Goal: Information Seeking & Learning: Learn about a topic

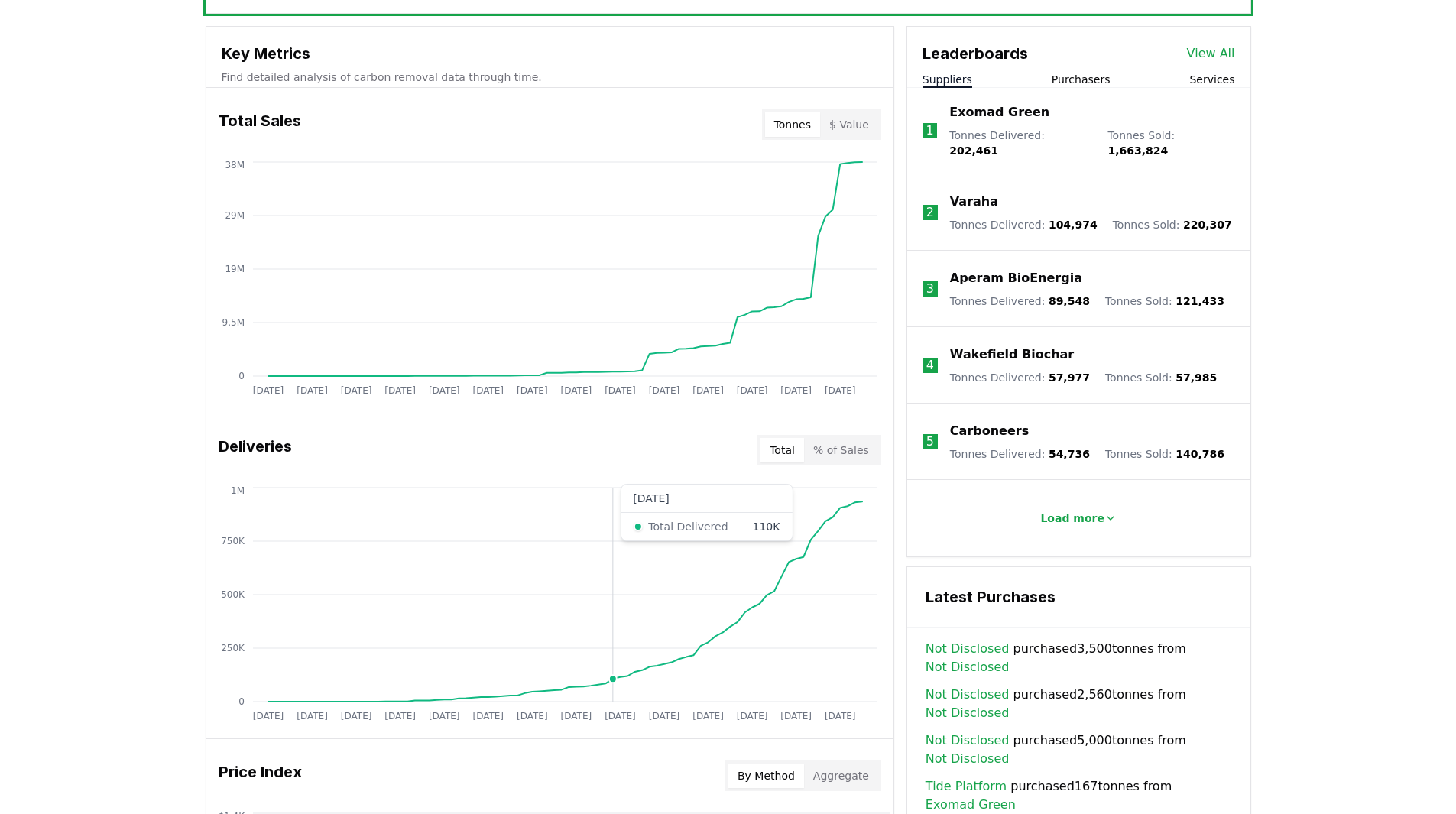
scroll to position [841, 0]
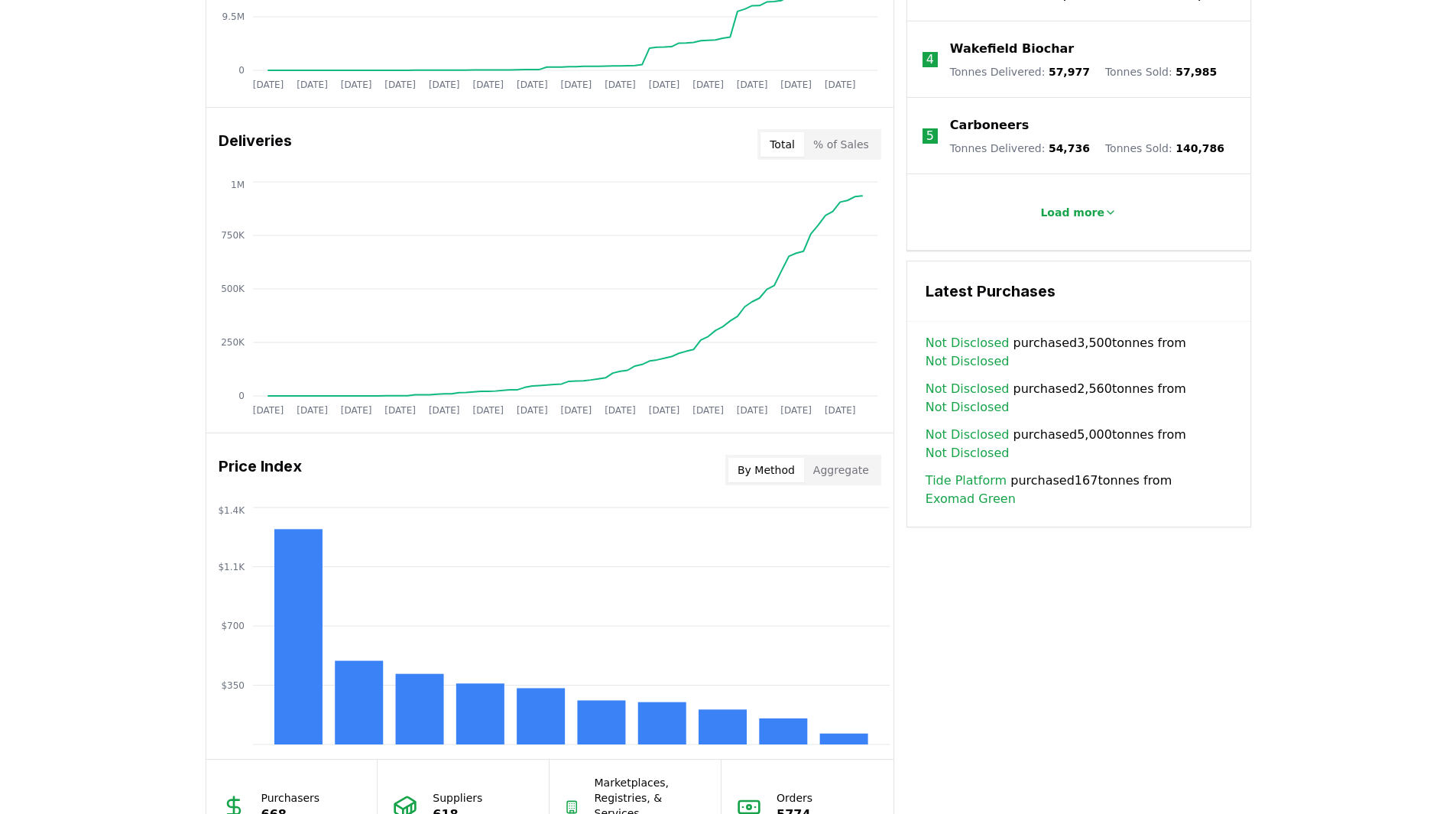
click at [823, 466] on button "Aggregate" at bounding box center [841, 471] width 74 height 25
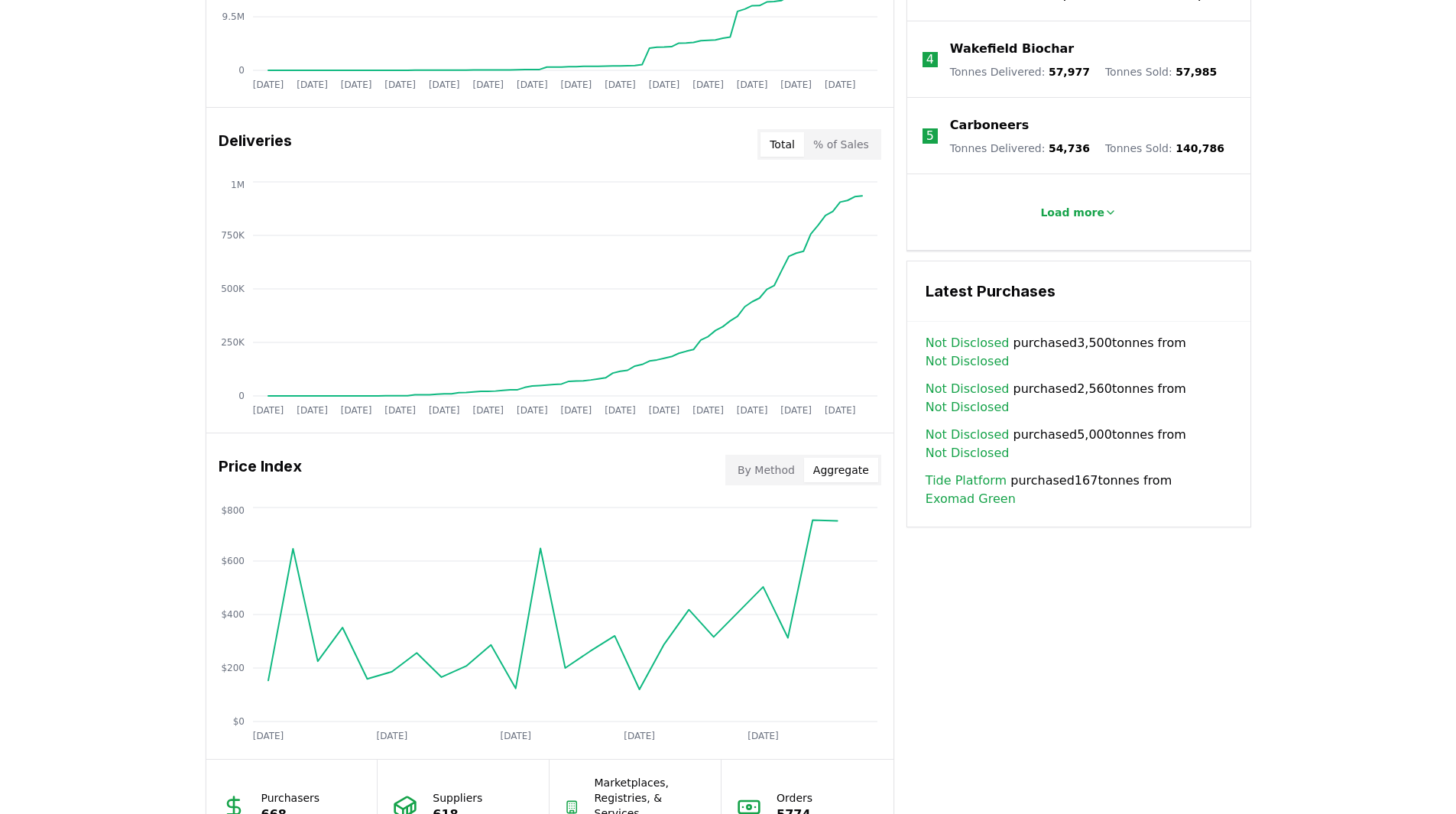
click at [774, 480] on button "By Method" at bounding box center [767, 471] width 76 height 25
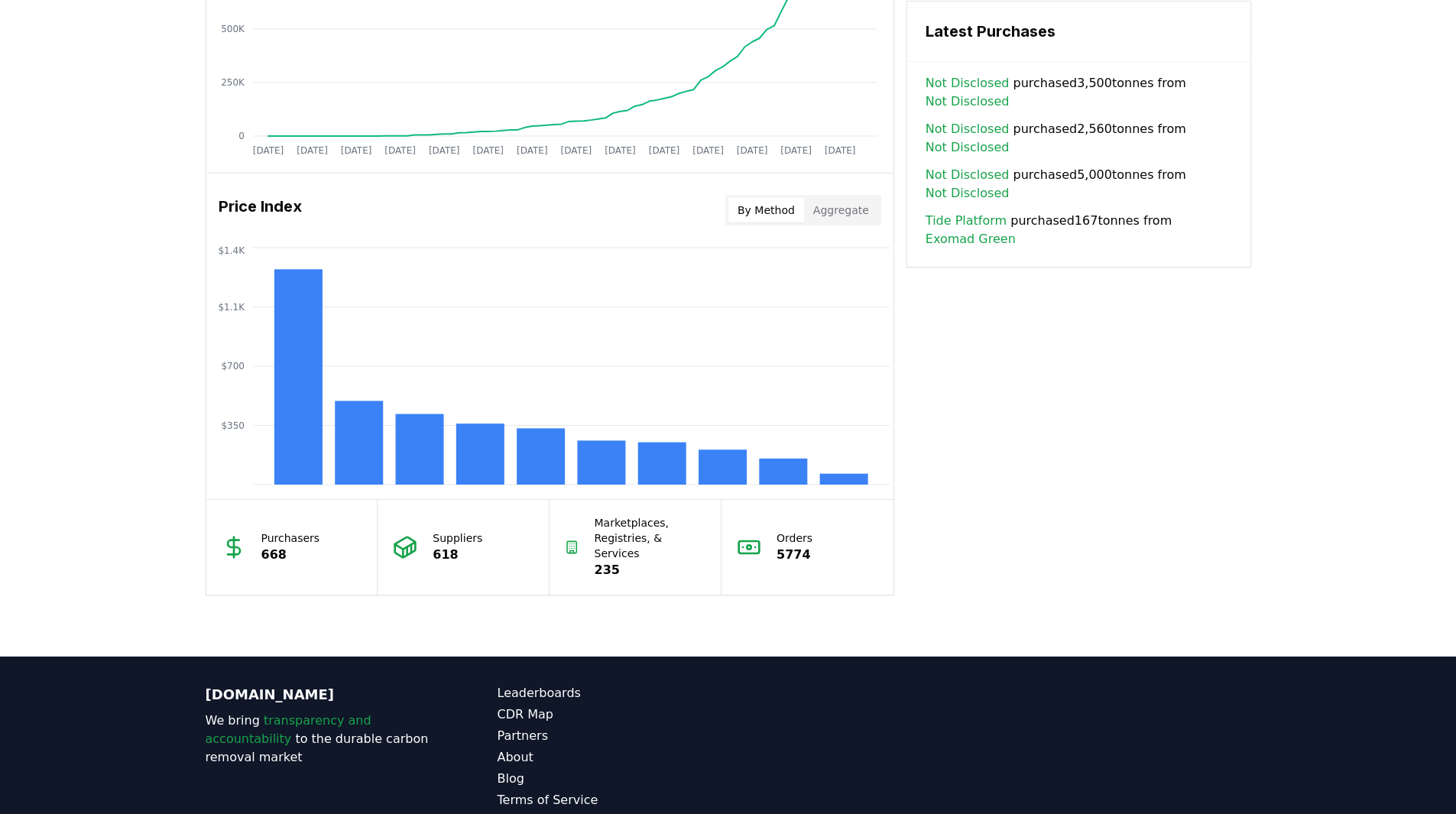
scroll to position [1172, 0]
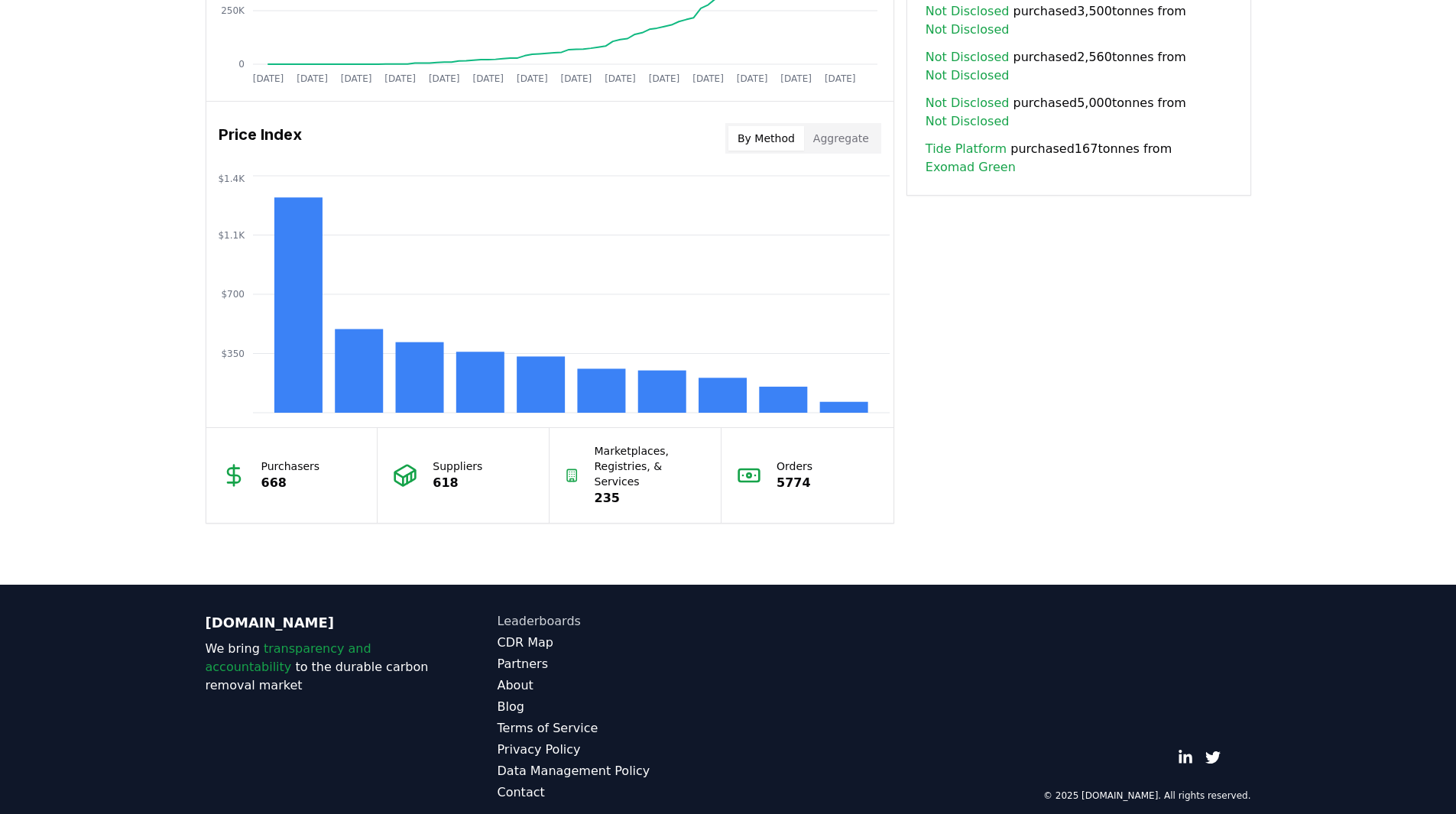
click at [542, 612] on link "Leaderboards" at bounding box center [613, 622] width 231 height 19
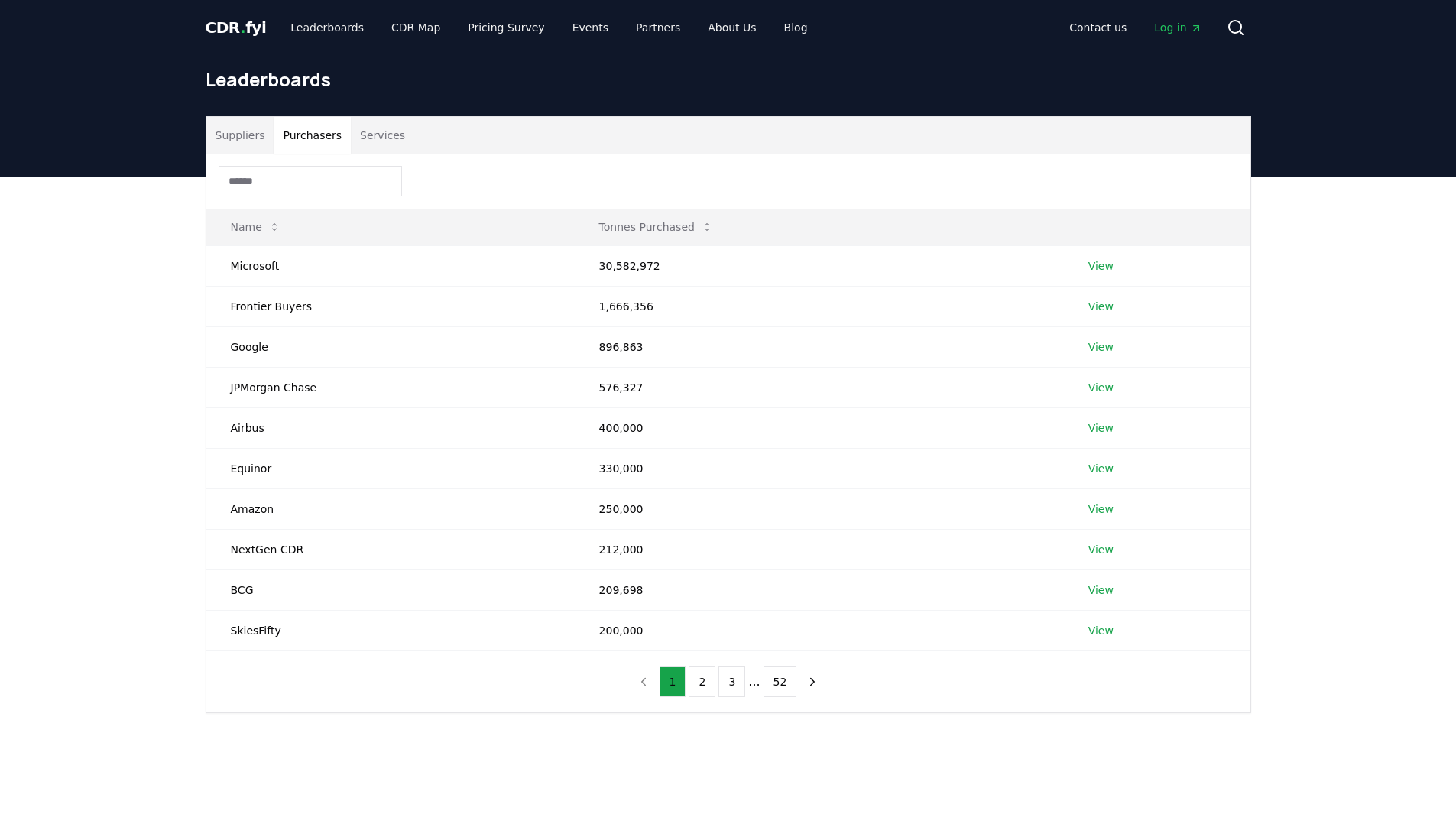
click at [286, 137] on button "Purchasers" at bounding box center [312, 135] width 78 height 36
click at [399, 134] on button "Services" at bounding box center [383, 135] width 64 height 36
click at [304, 128] on button "Purchasers" at bounding box center [312, 135] width 78 height 36
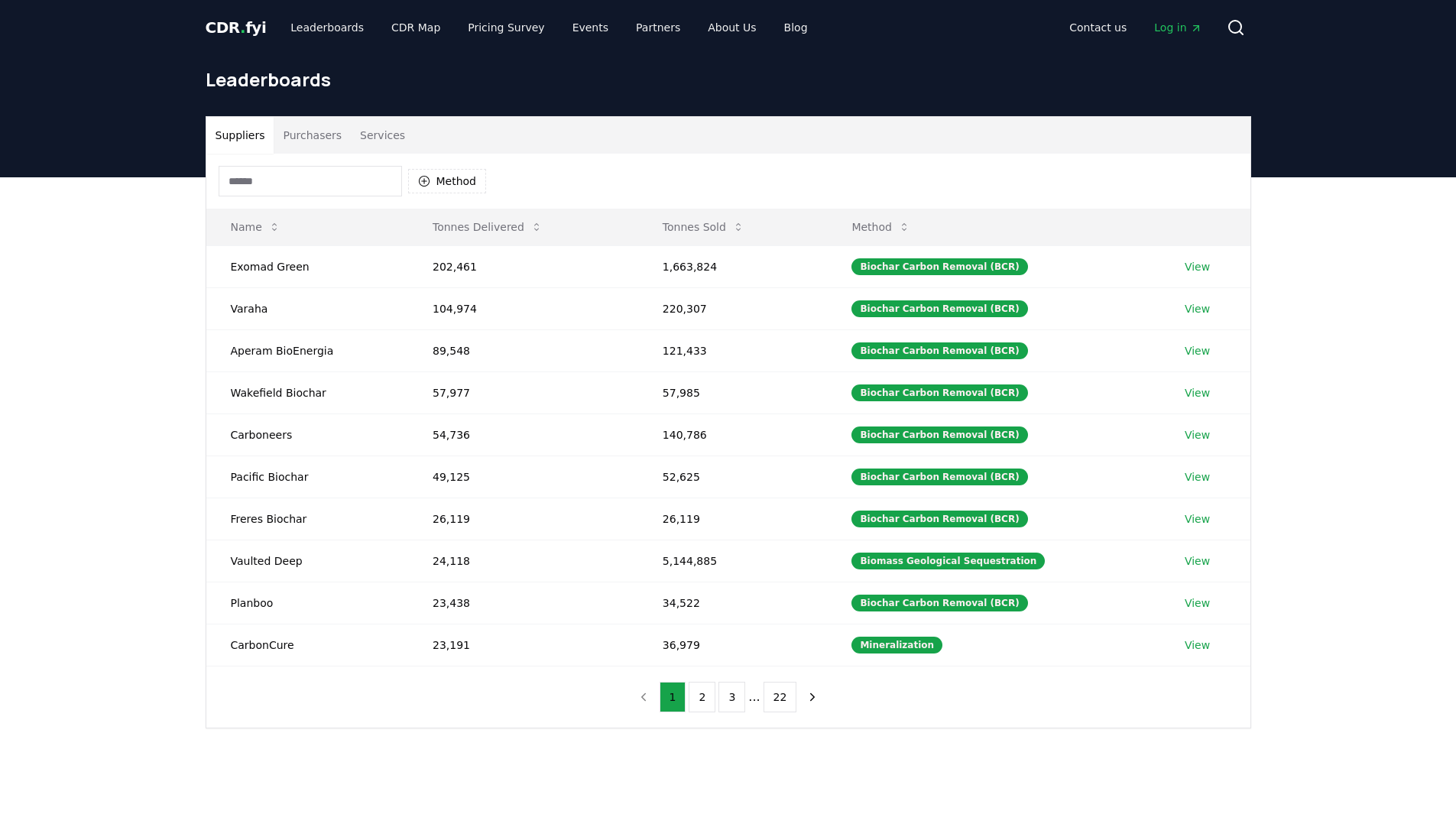
click at [216, 133] on button "Suppliers" at bounding box center [240, 135] width 68 height 36
click at [905, 226] on button "Method" at bounding box center [881, 226] width 83 height 30
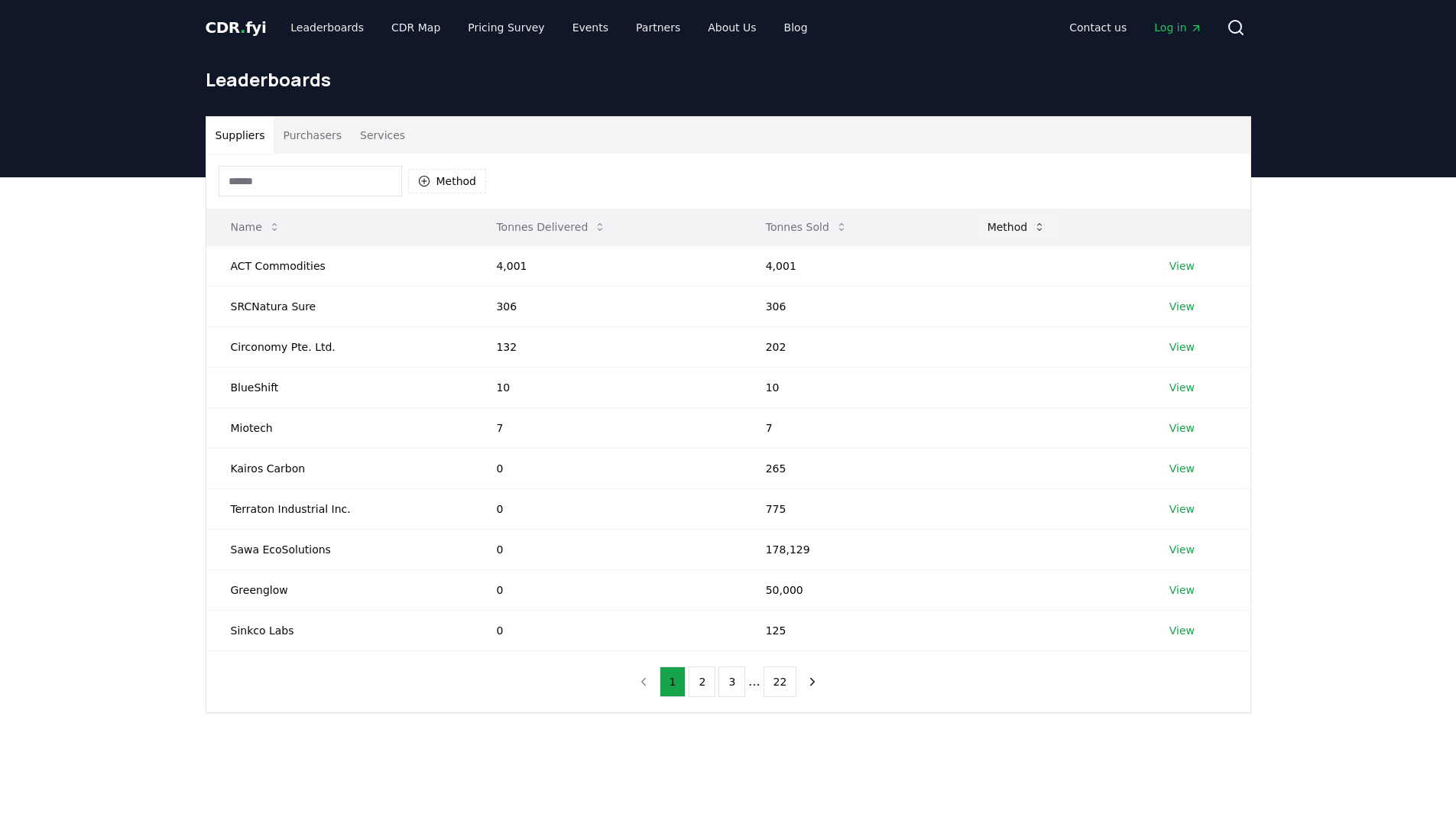
click at [995, 224] on button "Method" at bounding box center [1016, 226] width 83 height 30
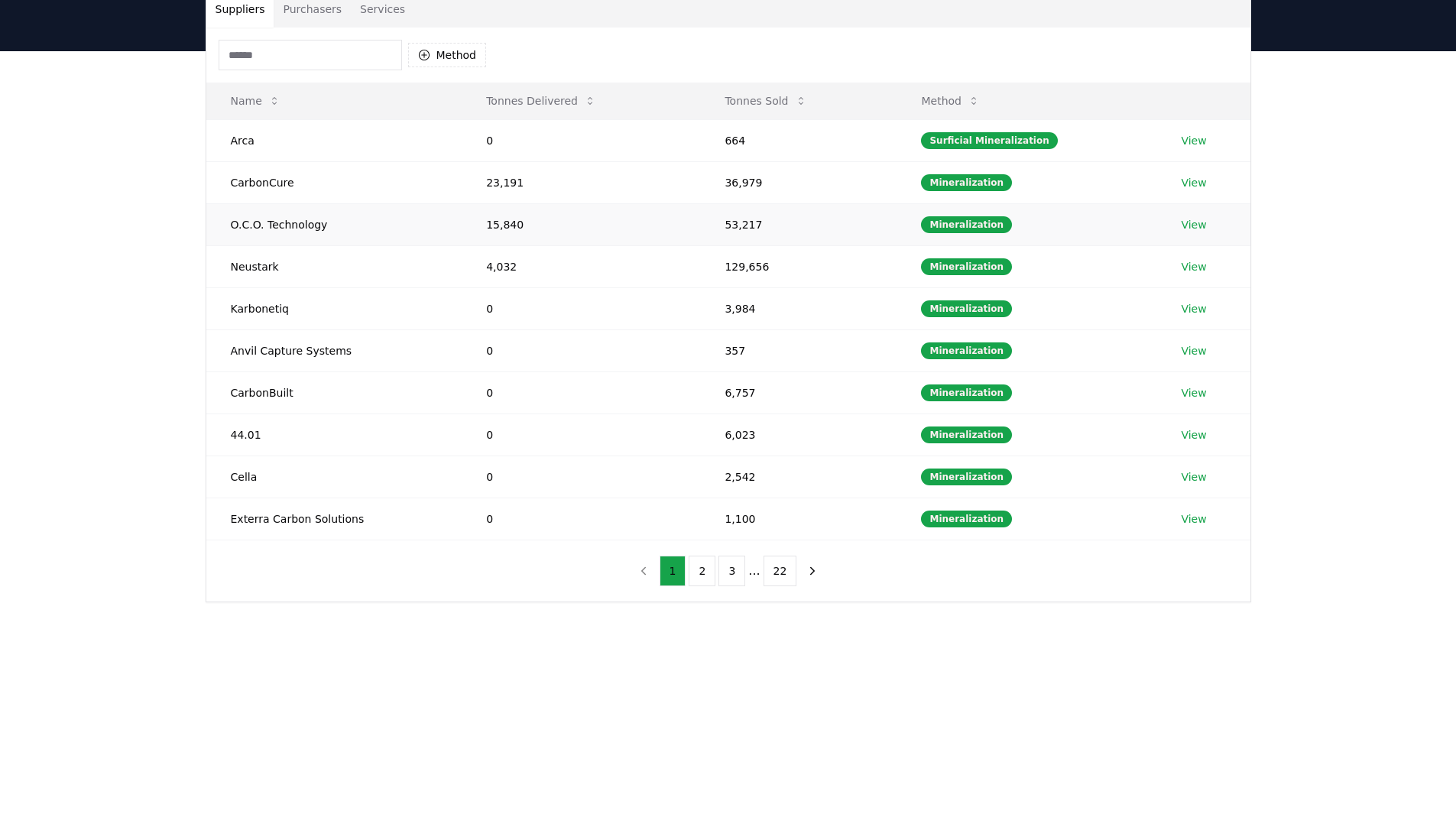
scroll to position [153, 0]
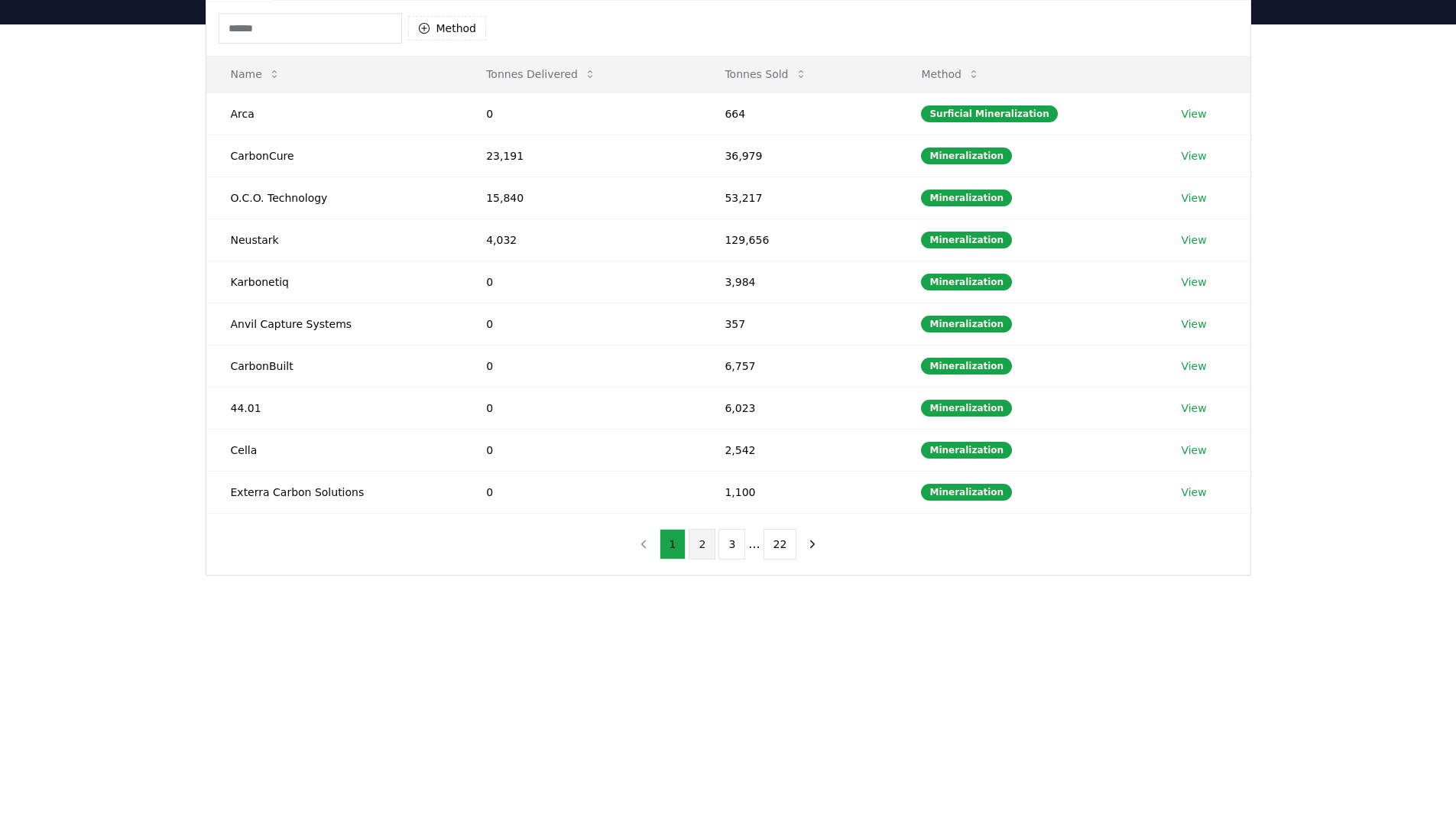
click at [704, 547] on button "2" at bounding box center [702, 543] width 27 height 30
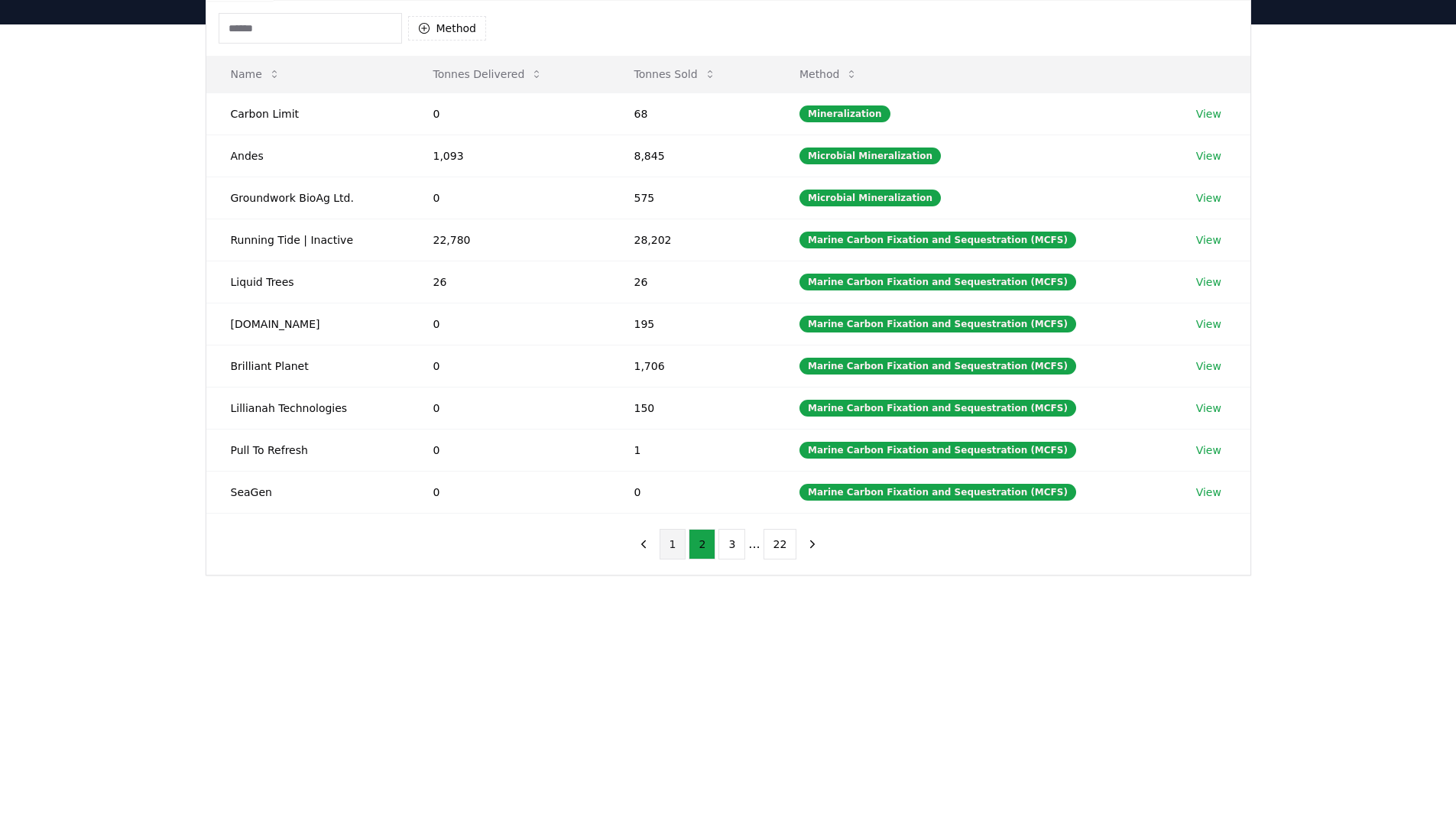
click at [675, 540] on button "1" at bounding box center [673, 543] width 27 height 30
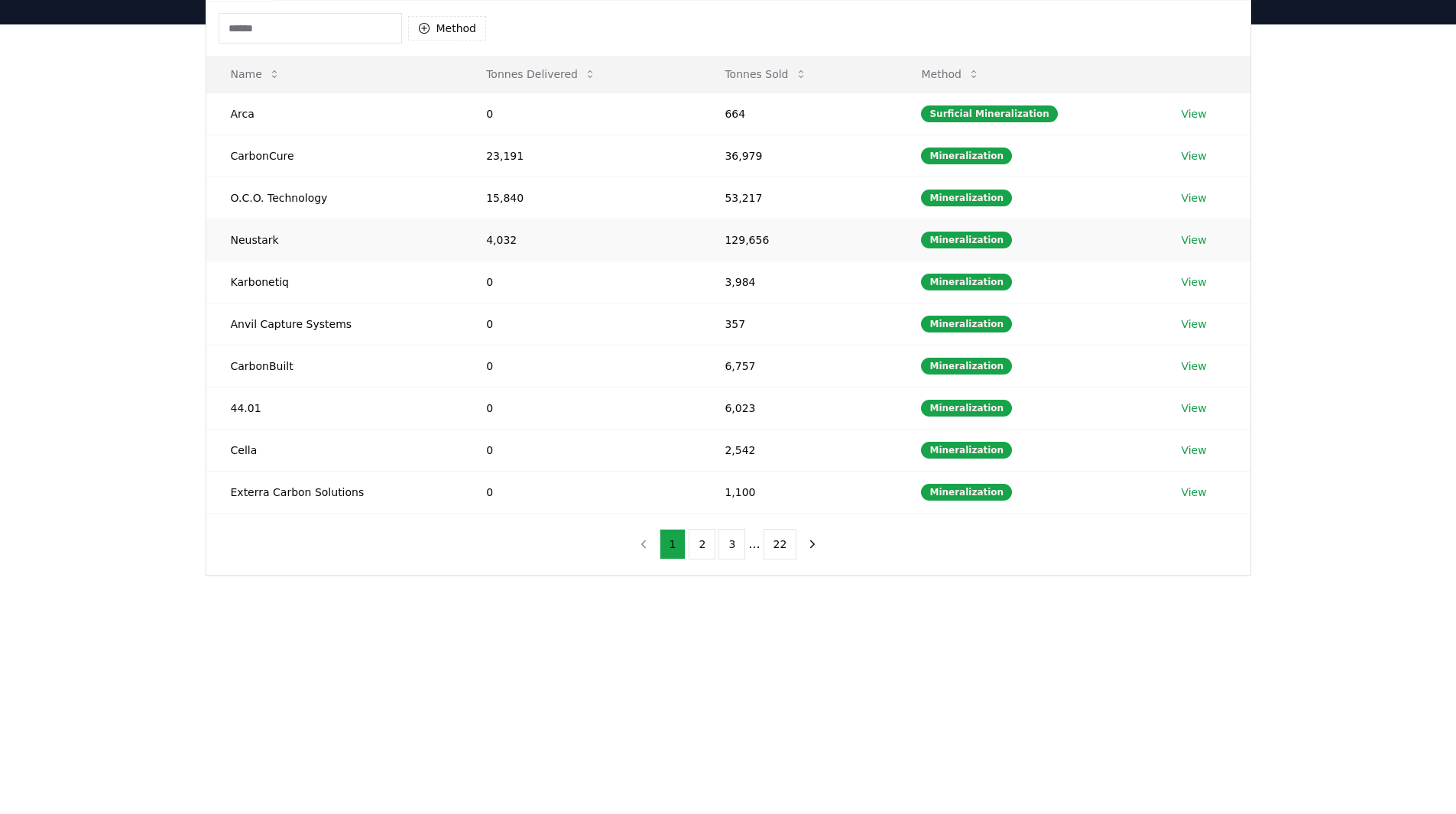
click at [1191, 238] on link "View" at bounding box center [1193, 240] width 26 height 16
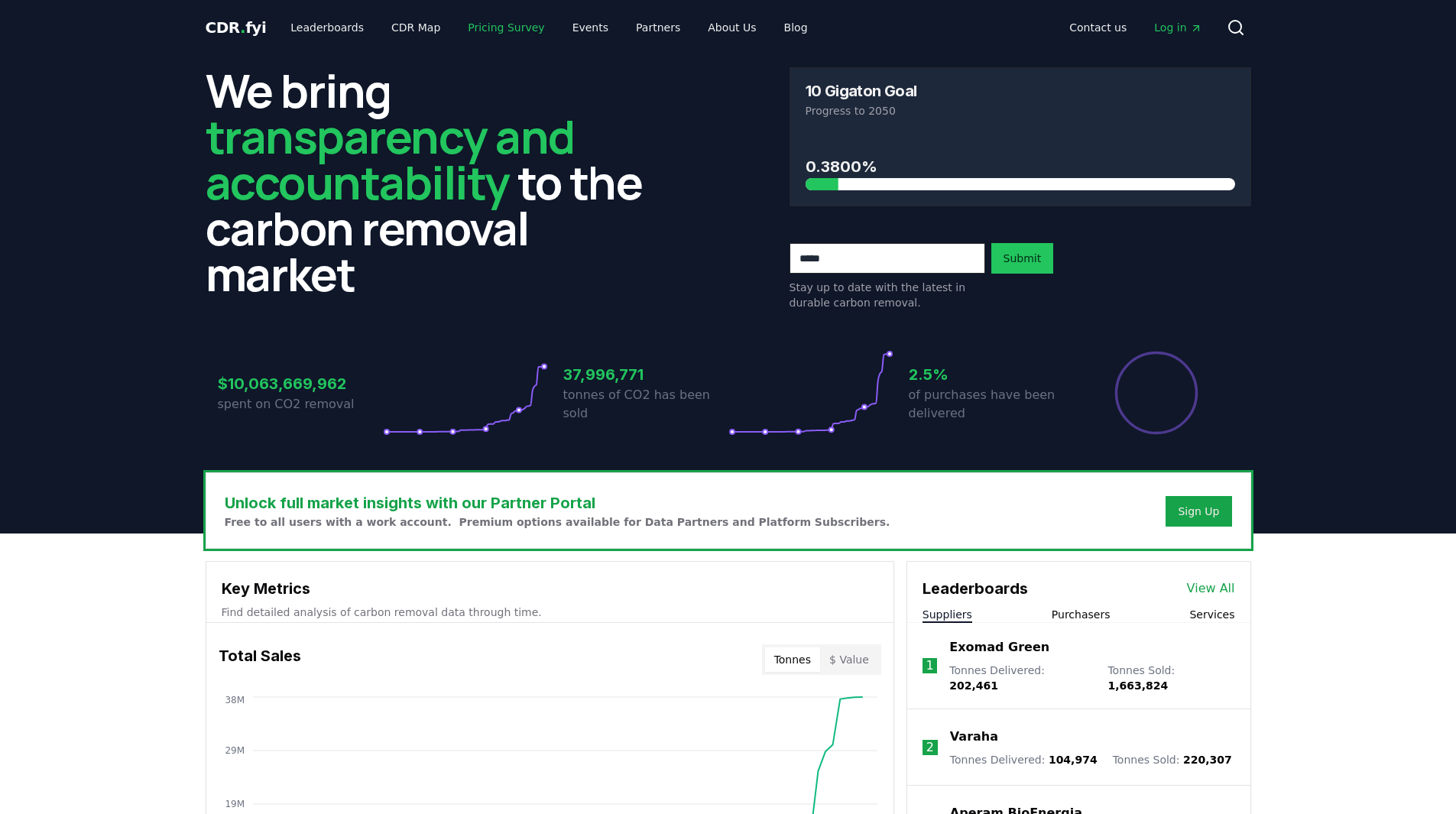
click at [498, 31] on link "Pricing Survey" at bounding box center [506, 27] width 101 height 27
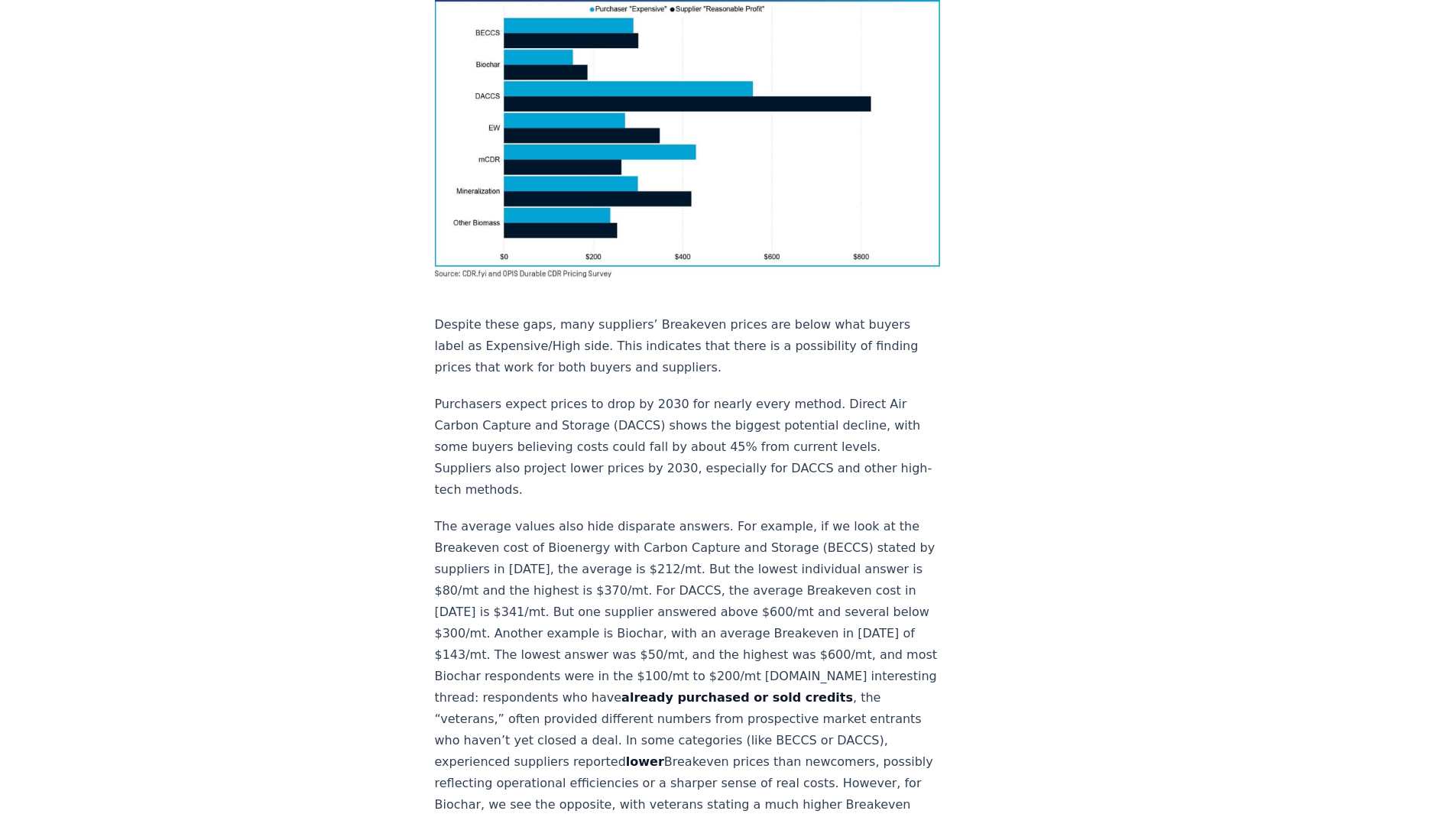
scroll to position [1605, 0]
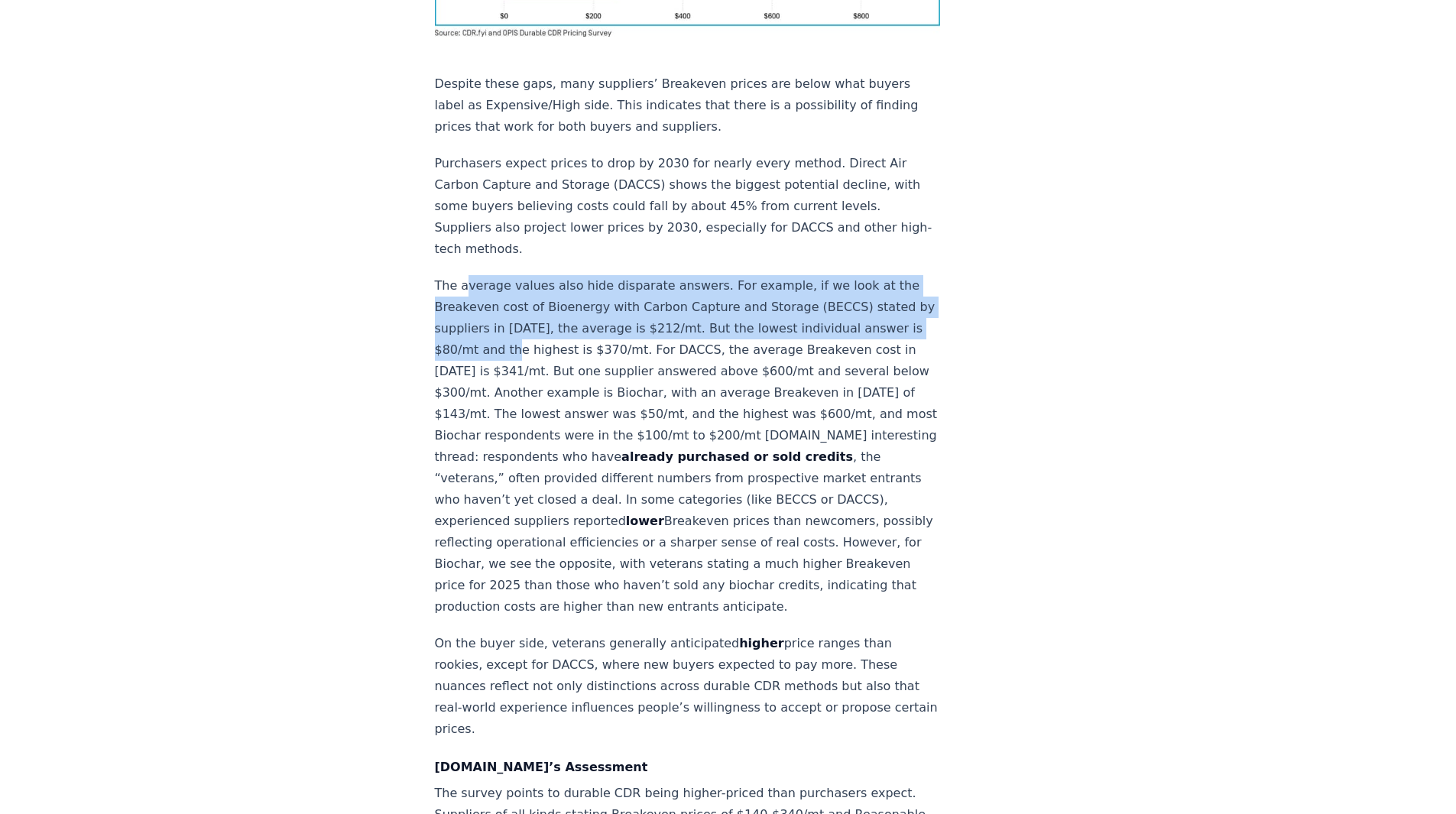
drag, startPoint x: 462, startPoint y: 71, endPoint x: 538, endPoint y: 136, distance: 100.0
click at [538, 275] on p "The average values also hide disparate answers. For example, if we look at the …" at bounding box center [688, 447] width 506 height 343
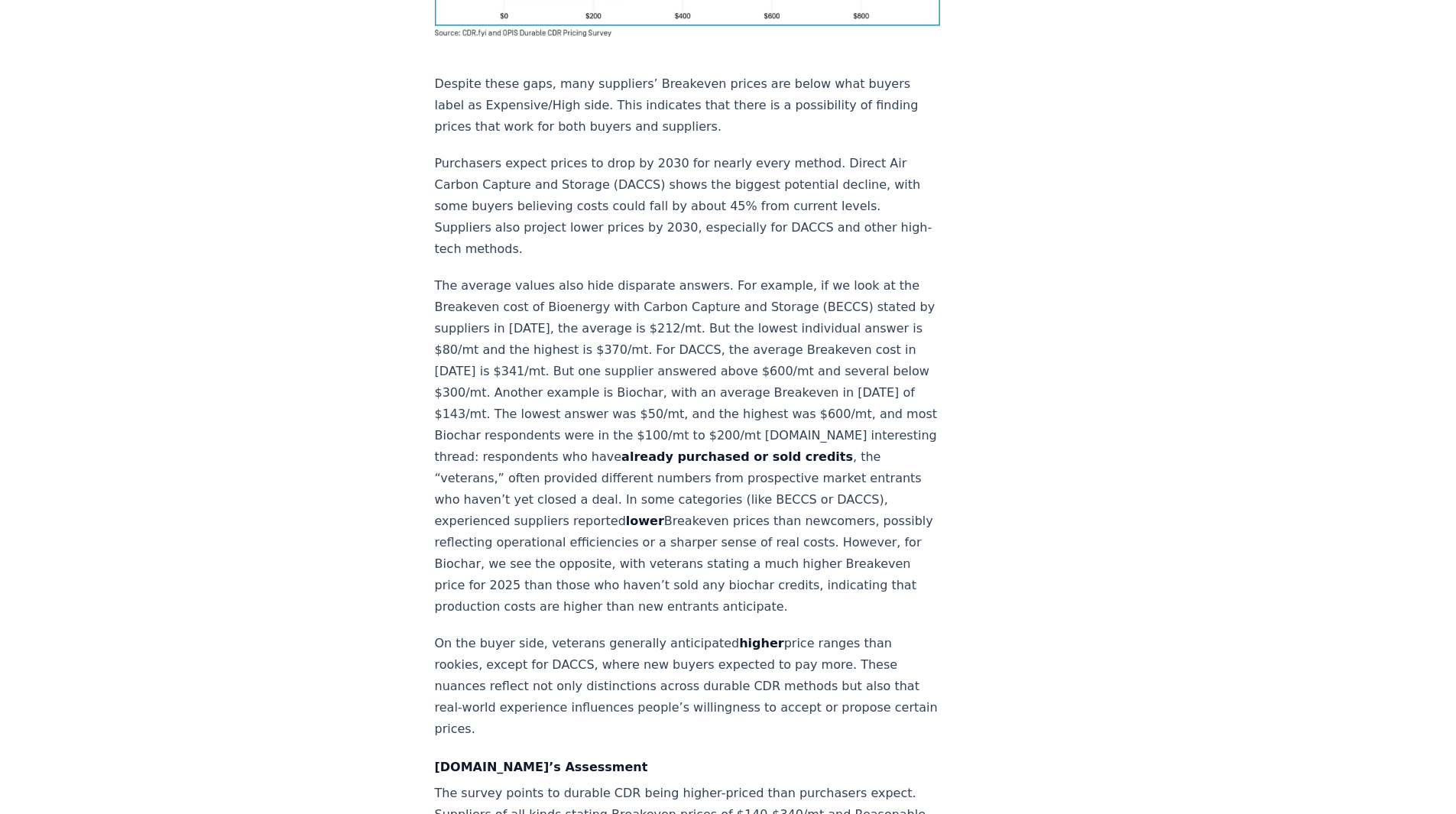
click at [653, 275] on p "The average values also hide disparate answers. For example, if we look at the …" at bounding box center [688, 447] width 506 height 343
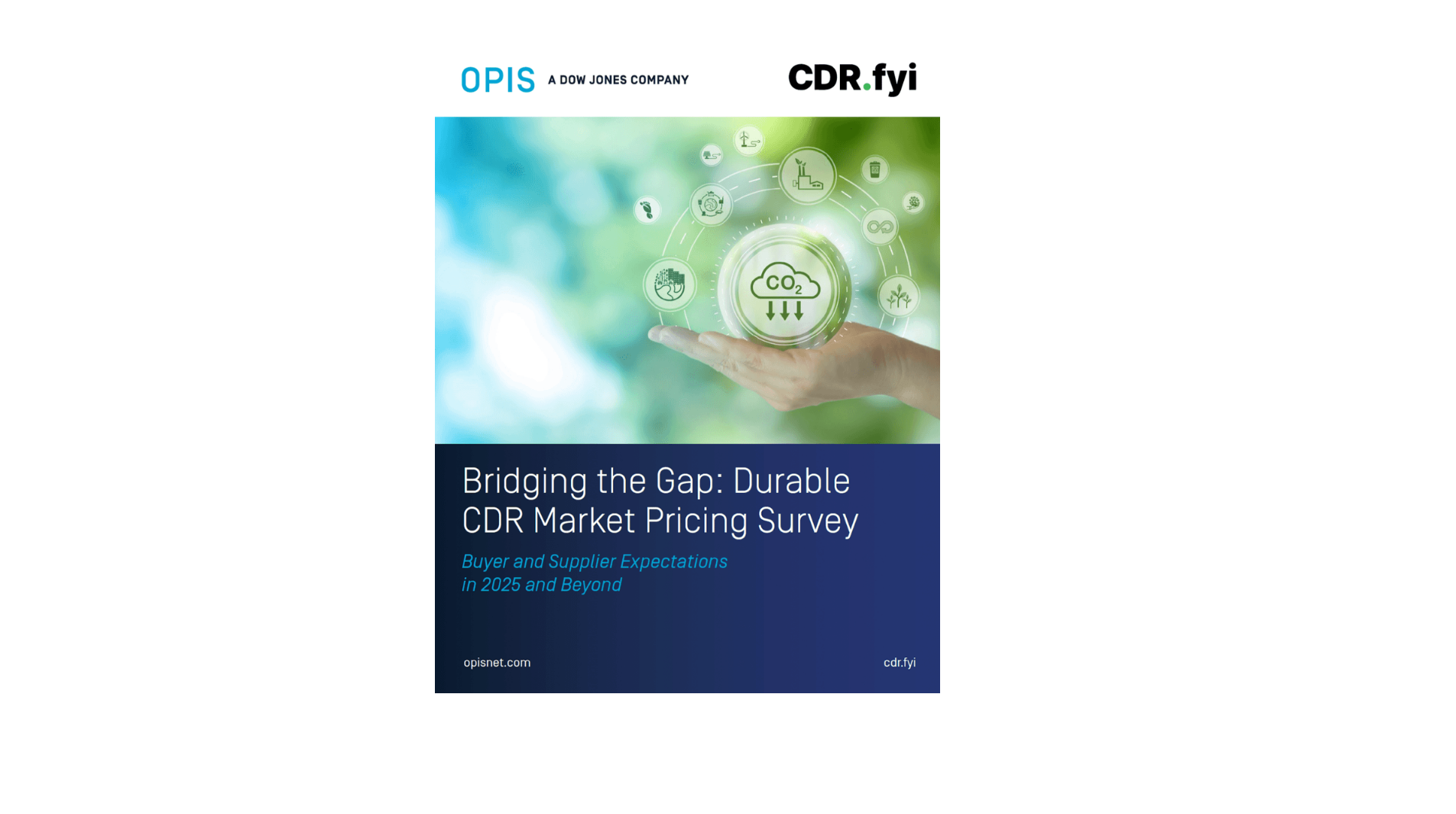
scroll to position [3313, 0]
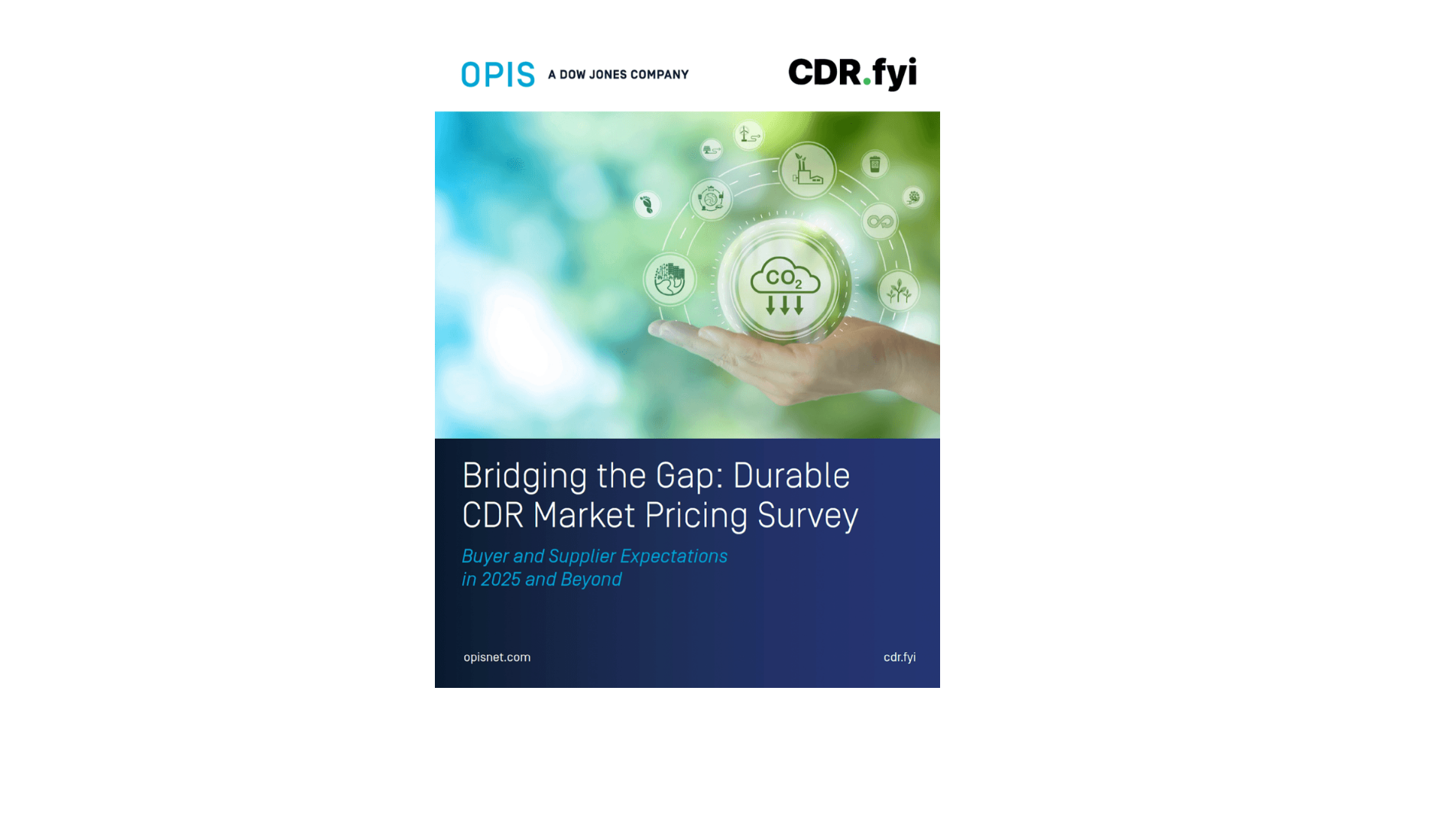
click at [649, 297] on img at bounding box center [688, 357] width 506 height 660
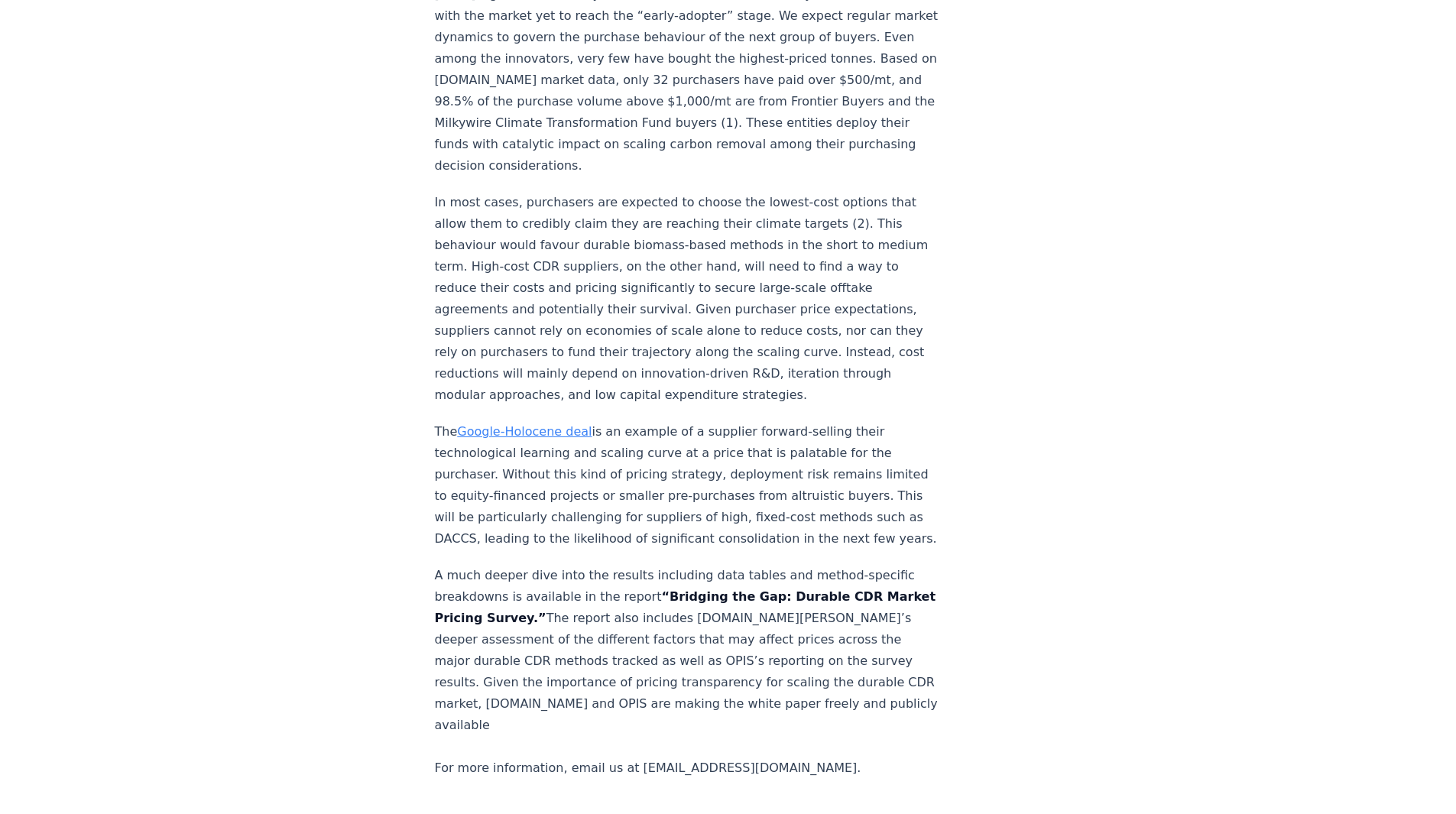
scroll to position [2702, 0]
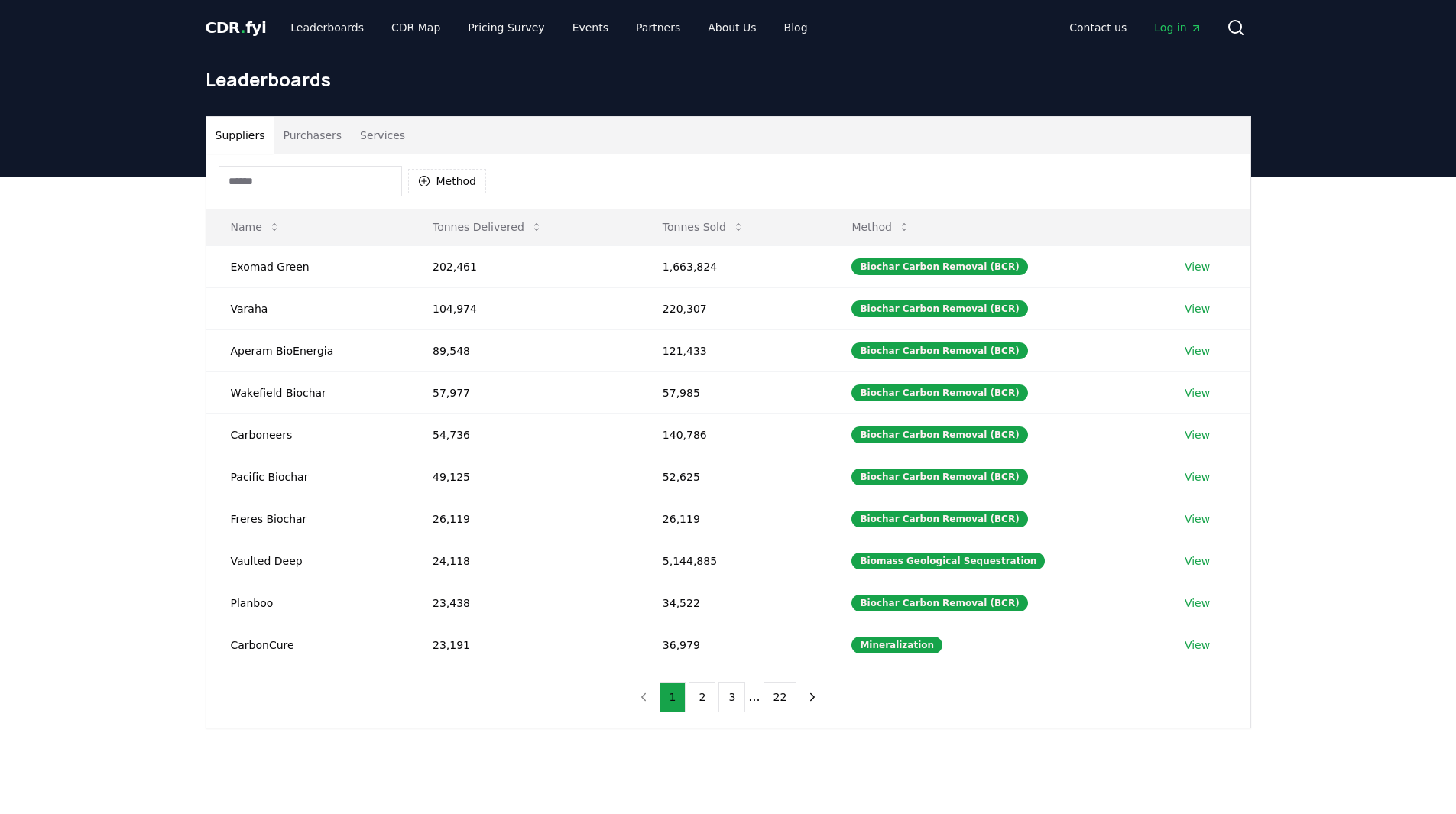
click at [221, 25] on span "CDR . fyi" at bounding box center [236, 28] width 61 height 19
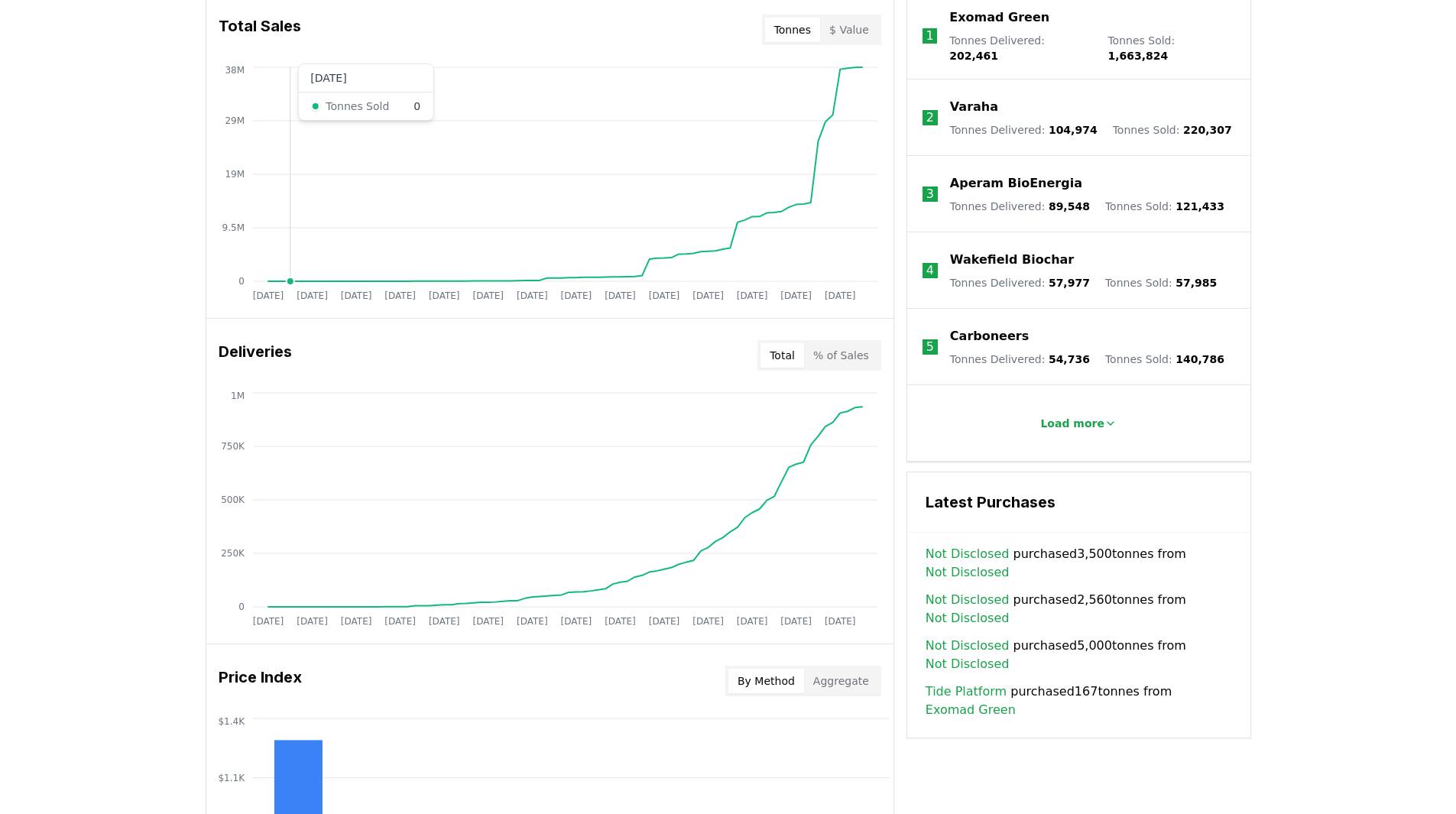
scroll to position [917, 0]
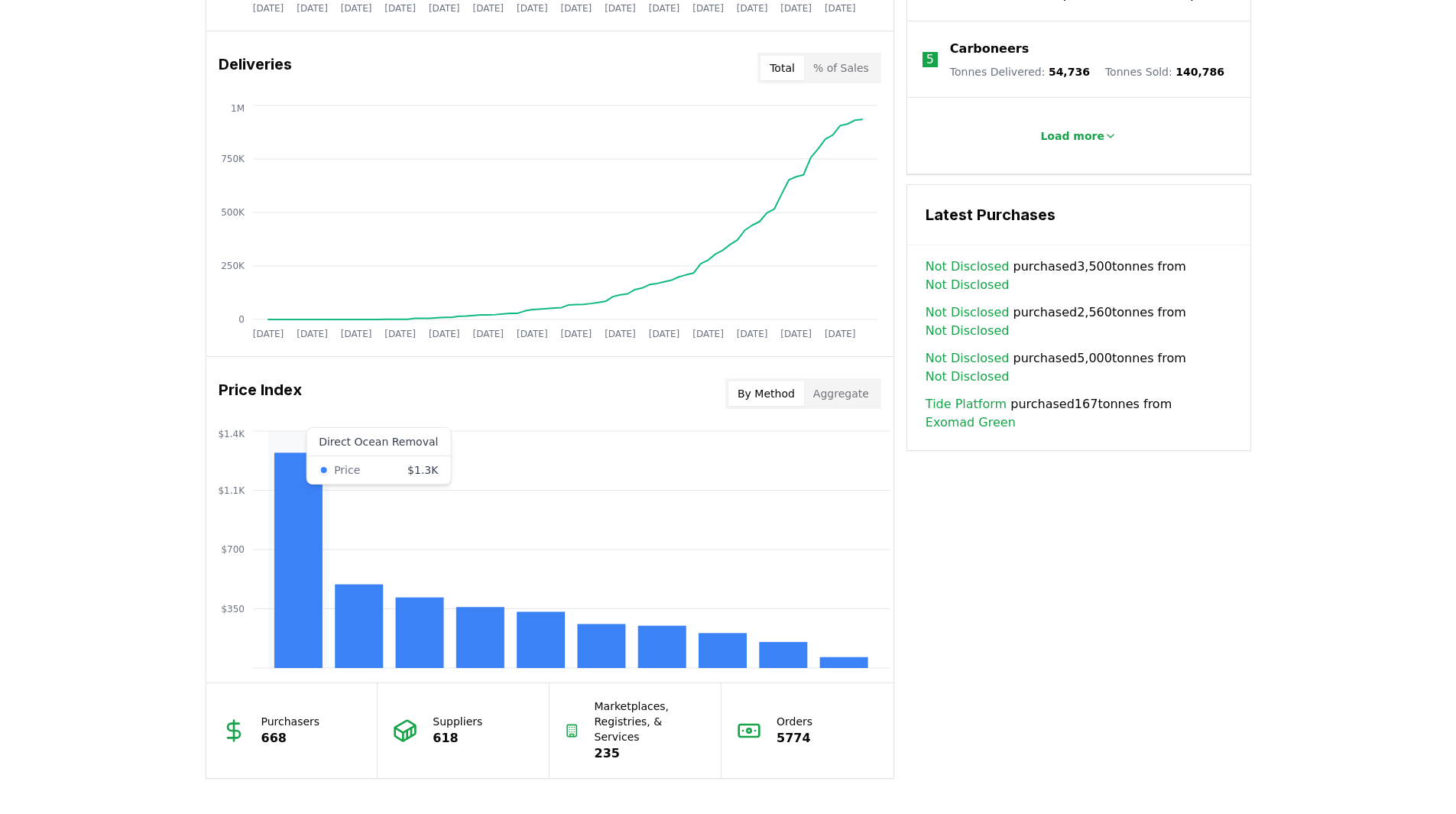
click at [295, 493] on rect at bounding box center [298, 560] width 48 height 216
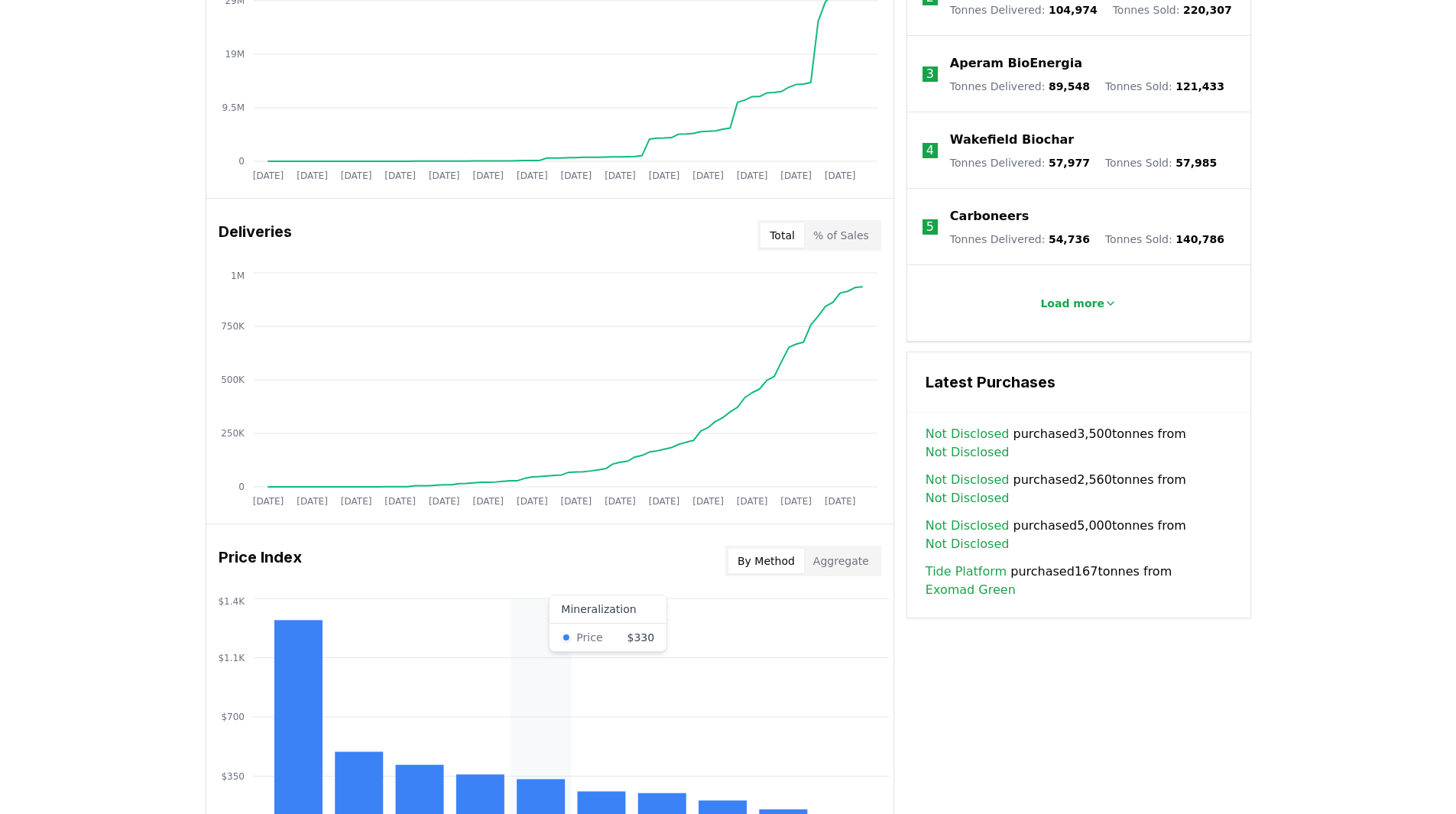
scroll to position [994, 0]
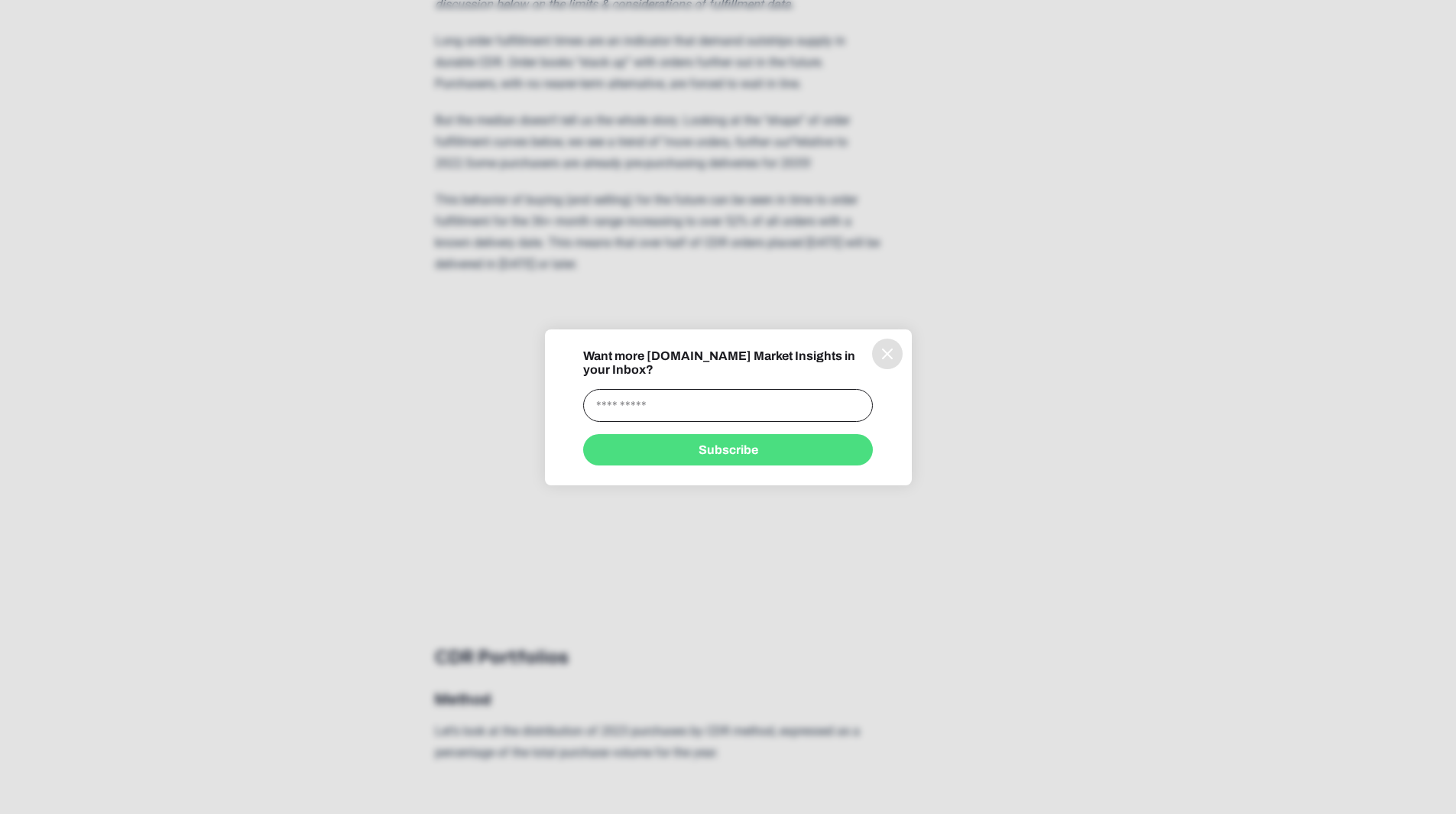
scroll to position [3592, 0]
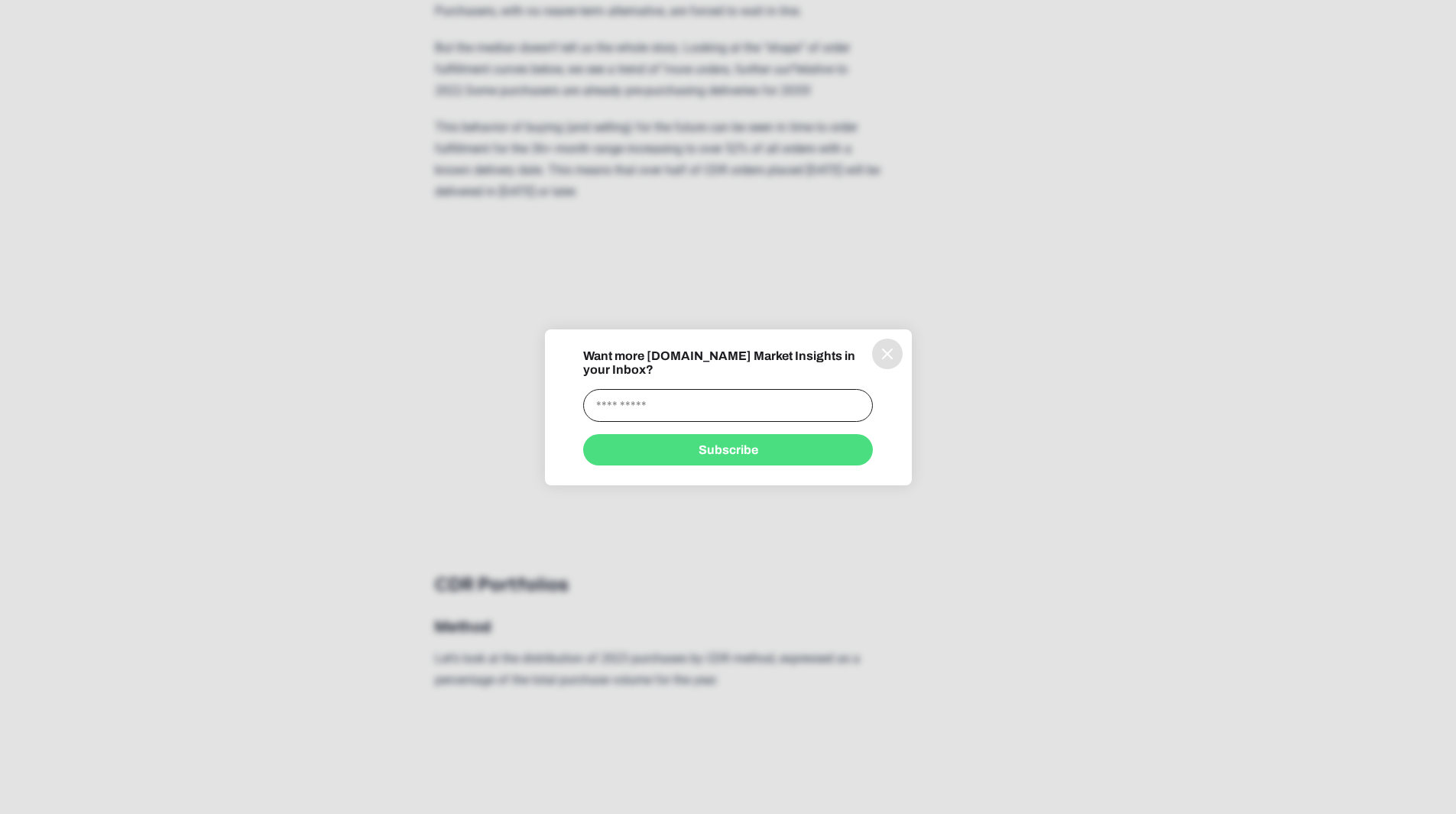
click at [883, 354] on button "information" at bounding box center [887, 354] width 30 height 30
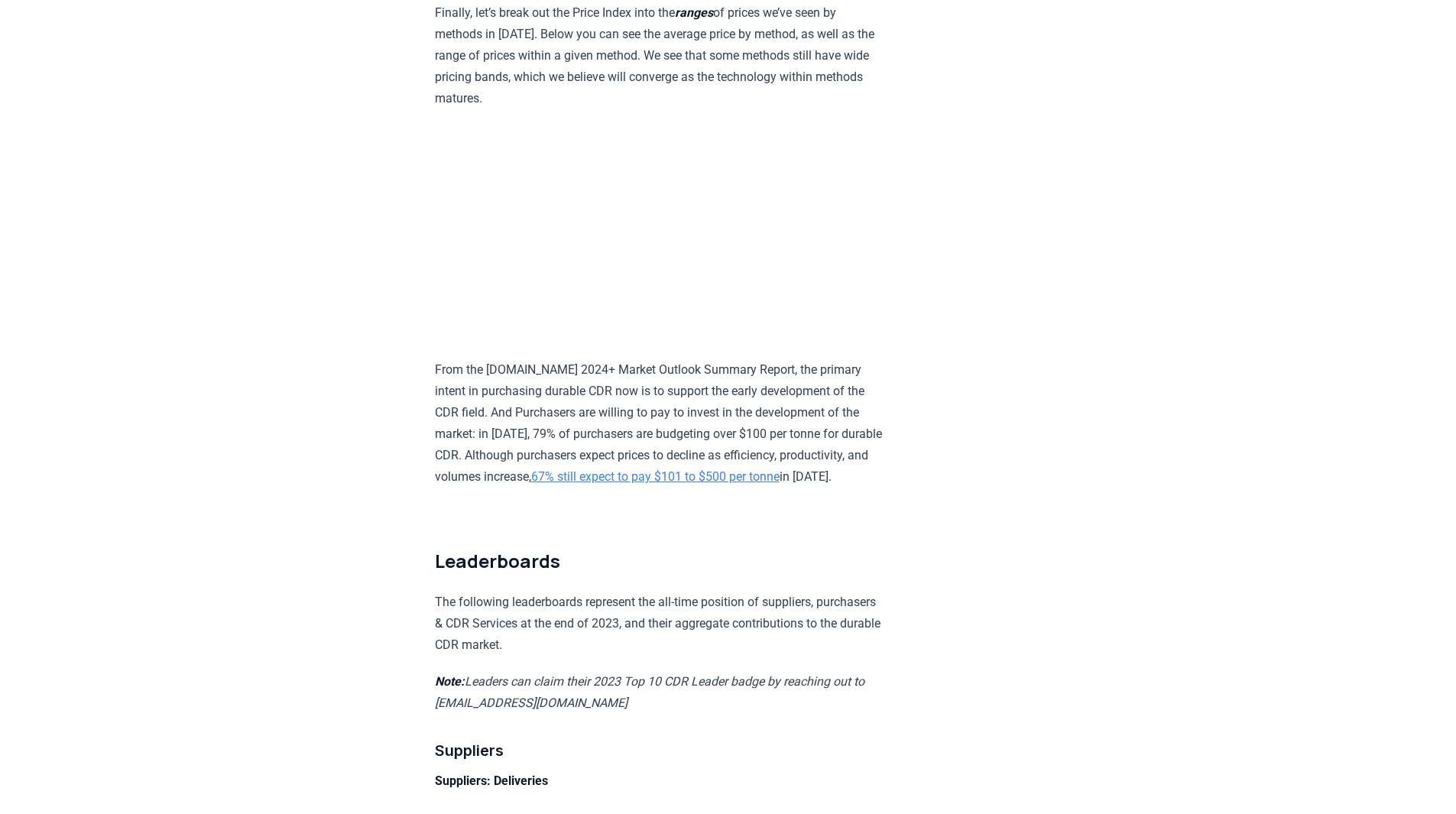
scroll to position [9249, 0]
